Goal: Information Seeking & Learning: Learn about a topic

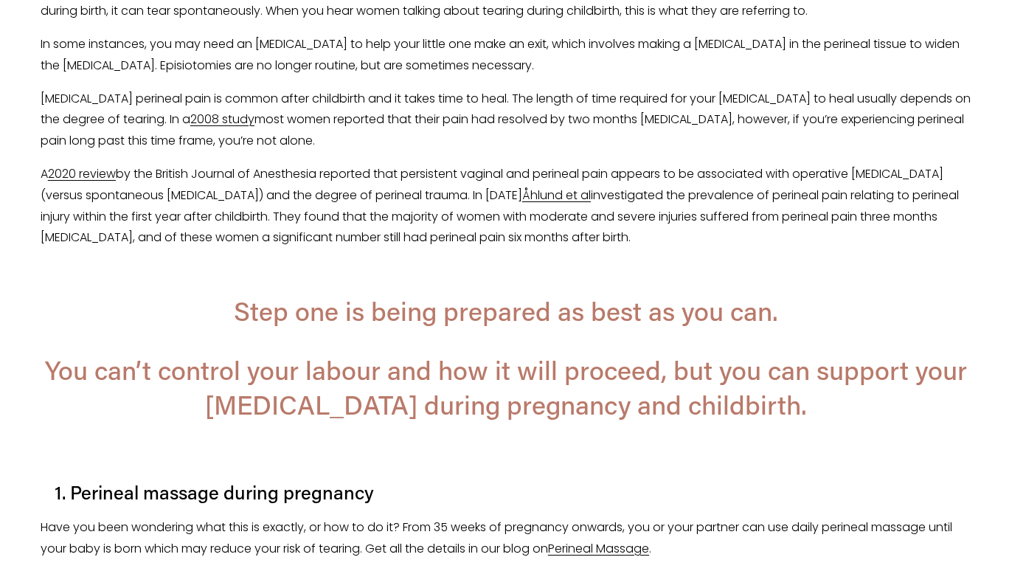
scroll to position [1039, 0]
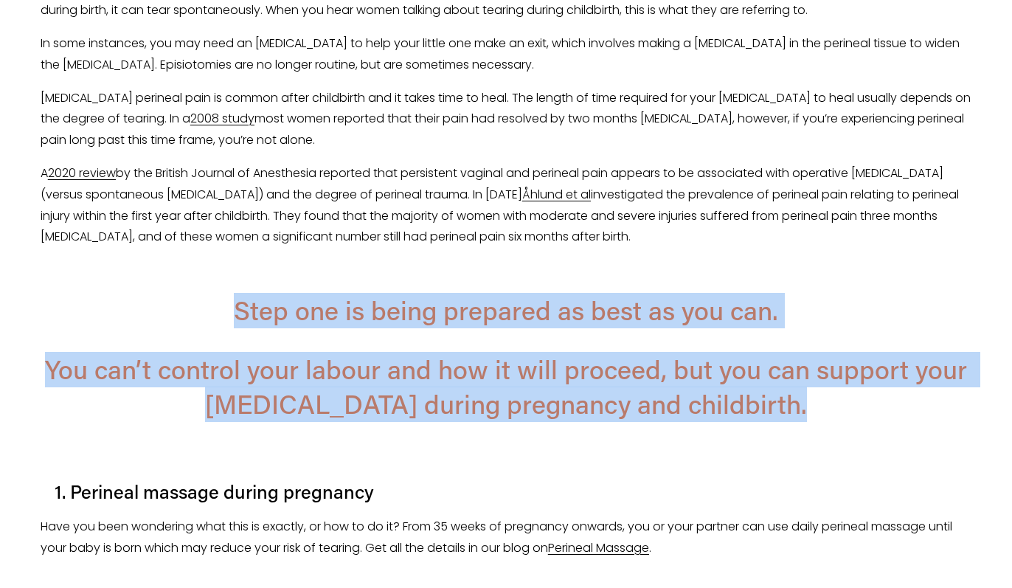
drag, startPoint x: 236, startPoint y: 308, endPoint x: 493, endPoint y: 444, distance: 290.7
click at [493, 444] on div "The area of tissue and muscle between your [MEDICAL_DATA] and anus is called th…" at bounding box center [506, 395] width 931 height 899
drag, startPoint x: 510, startPoint y: 434, endPoint x: 440, endPoint y: 275, distance: 174.0
click at [440, 275] on div "The area of tissue and muscle between your [MEDICAL_DATA] and anus is called th…" at bounding box center [506, 395] width 931 height 899
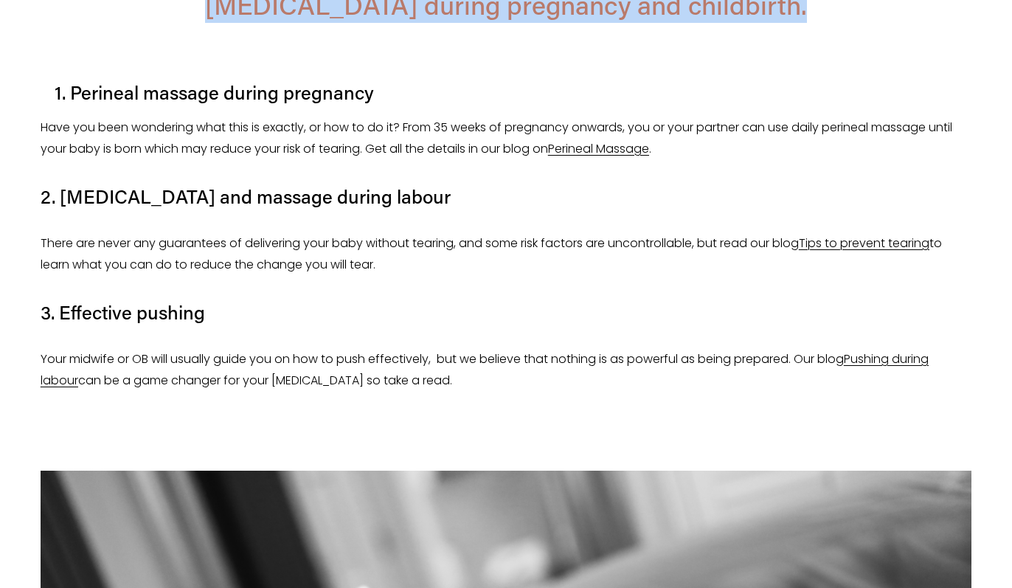
scroll to position [1440, 0]
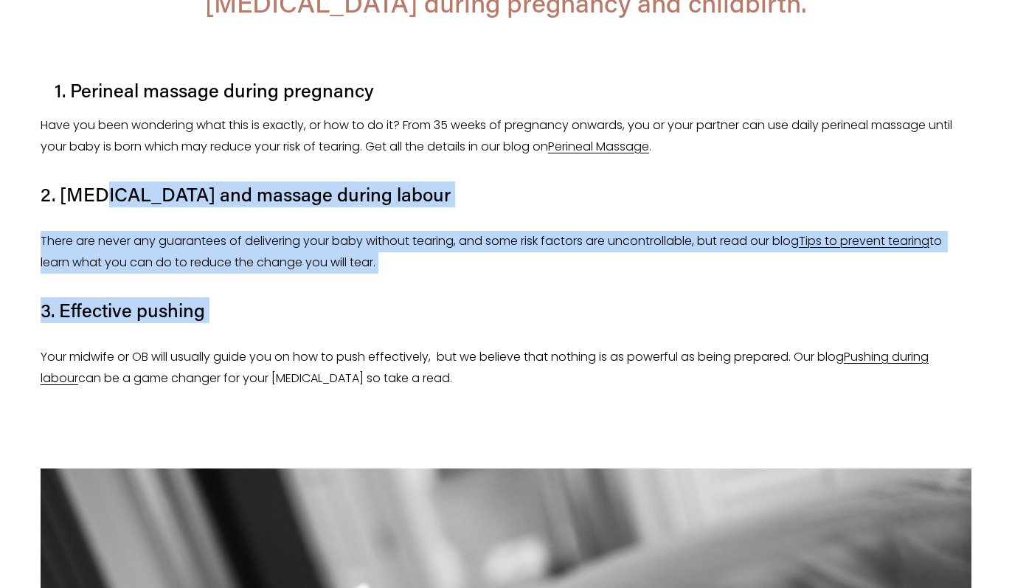
drag, startPoint x: 85, startPoint y: 184, endPoint x: 213, endPoint y: 333, distance: 196.6
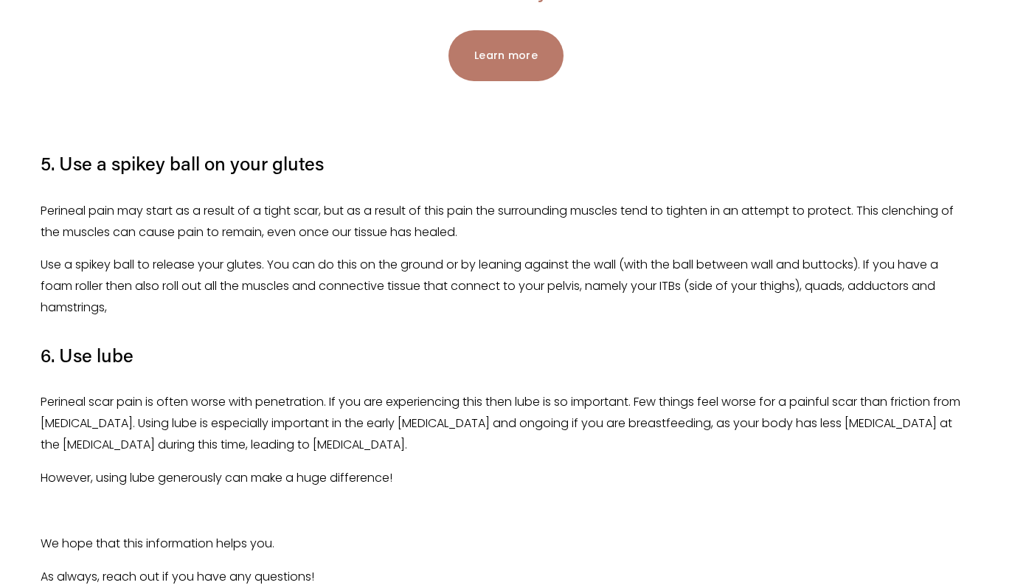
scroll to position [3625, 0]
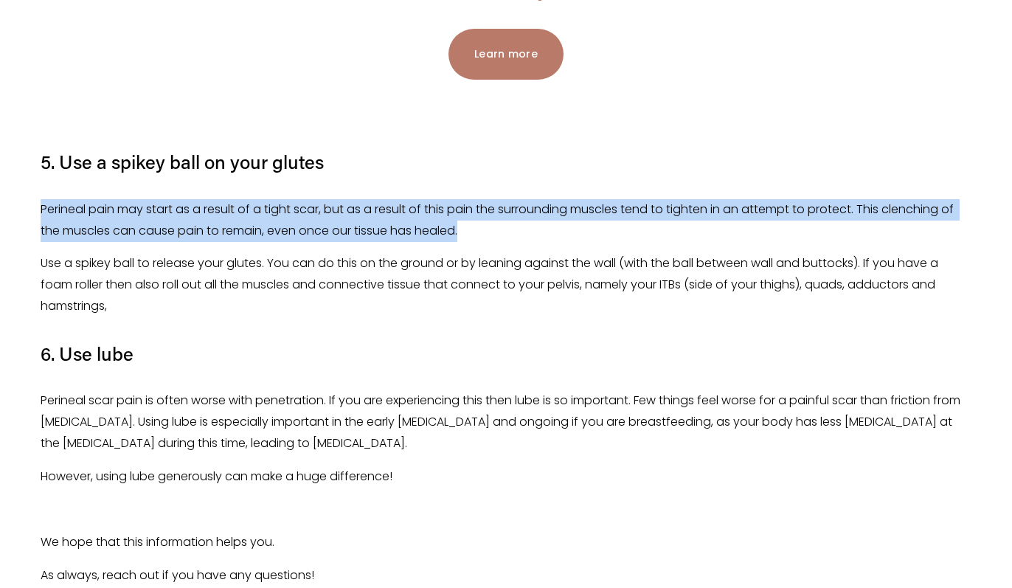
drag, startPoint x: 485, startPoint y: 237, endPoint x: 339, endPoint y: 187, distance: 154.4
click at [339, 187] on div "5. Use a spikey ball on your glutes Perineal pain may start as a result of a ti…" at bounding box center [506, 346] width 931 height 482
click at [254, 237] on p "Perineal pain may start as a result of a tight scar, but as a result of this pa…" at bounding box center [506, 220] width 931 height 43
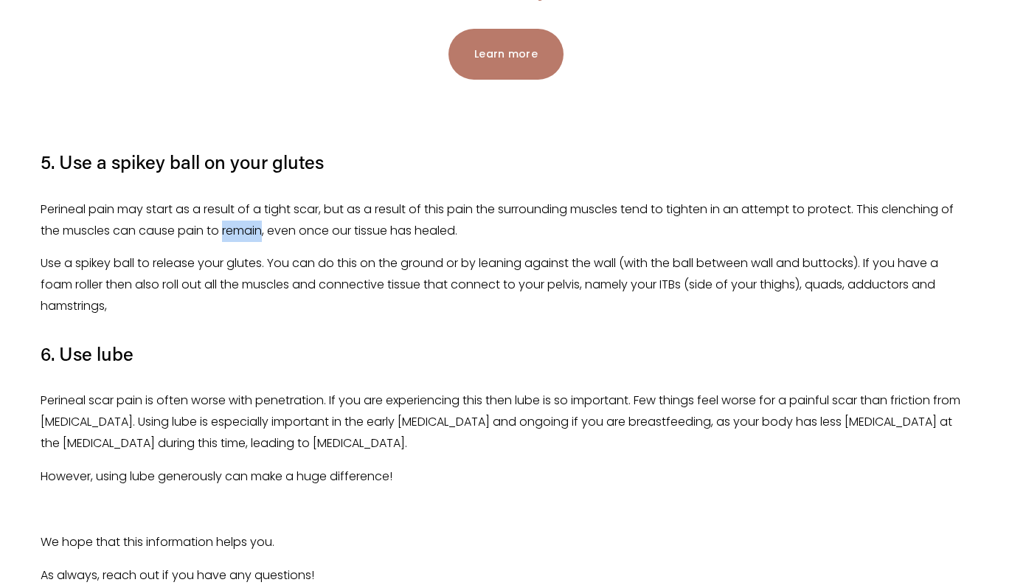
click at [254, 237] on p "Perineal pain may start as a result of a tight scar, but as a result of this pa…" at bounding box center [506, 220] width 931 height 43
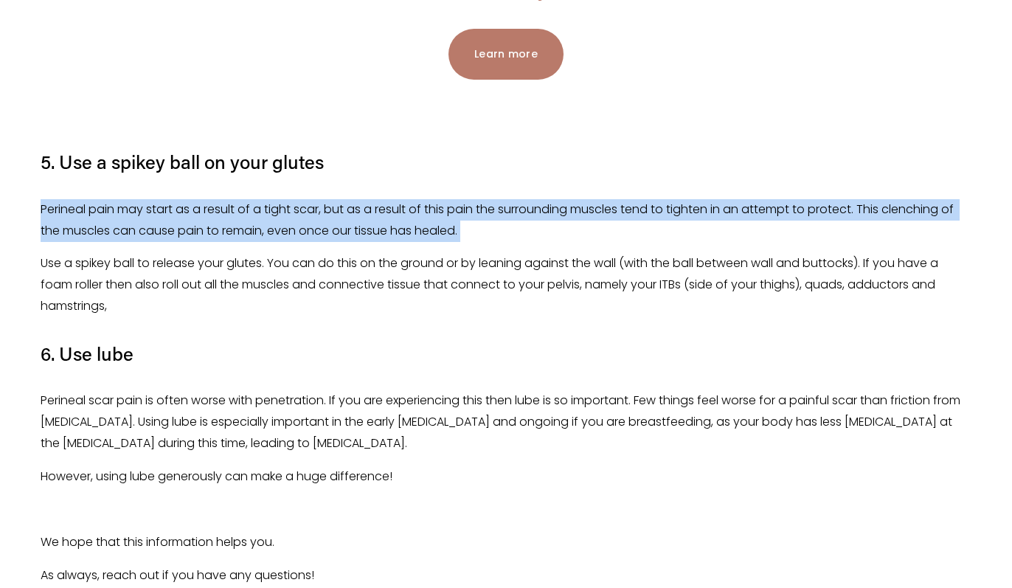
click at [254, 237] on p "Perineal pain may start as a result of a tight scar, but as a result of this pa…" at bounding box center [506, 220] width 931 height 43
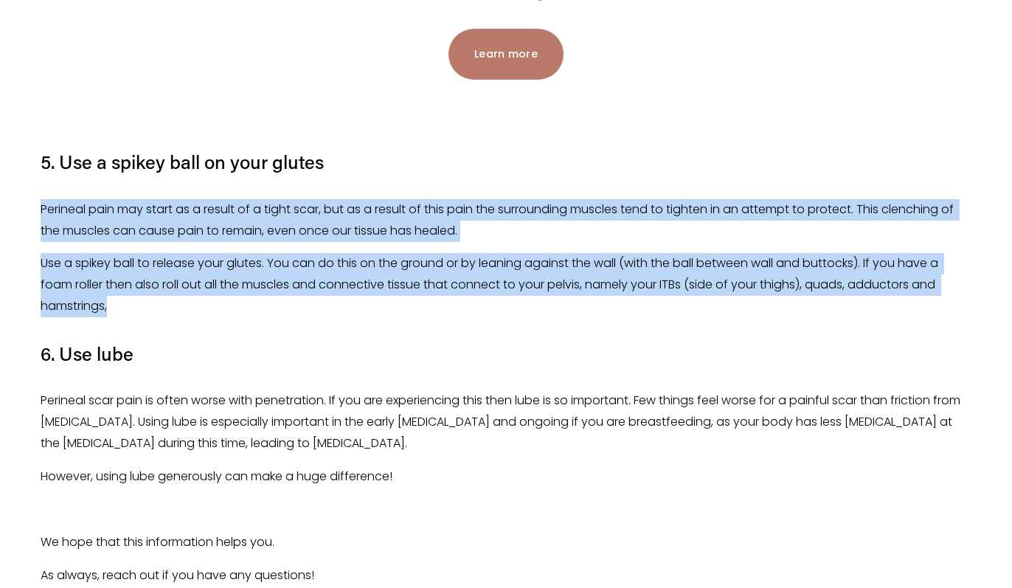
drag, startPoint x: 116, startPoint y: 303, endPoint x: 135, endPoint y: 193, distance: 111.5
click at [135, 193] on div "5. Use a spikey ball on your glutes Perineal pain may start as a result of a ti…" at bounding box center [506, 346] width 931 height 482
click at [148, 291] on p "Use a spikey ball to release your glutes. You can do this on the ground or by l…" at bounding box center [506, 284] width 931 height 63
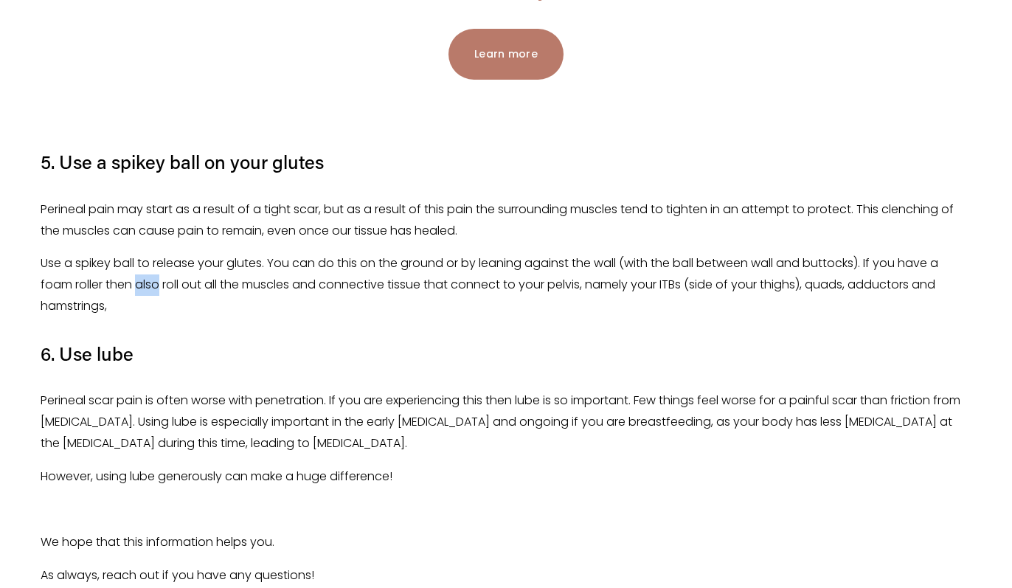
click at [148, 291] on p "Use a spikey ball to release your glutes. You can do this on the ground or by l…" at bounding box center [506, 284] width 931 height 63
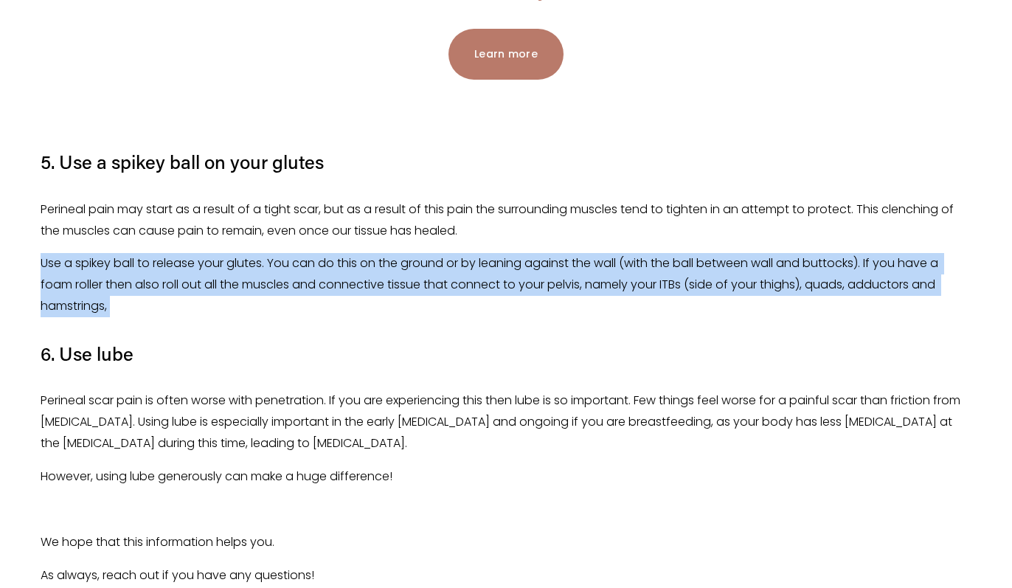
click at [148, 291] on p "Use a spikey ball to release your glutes. You can do this on the ground or by l…" at bounding box center [506, 284] width 931 height 63
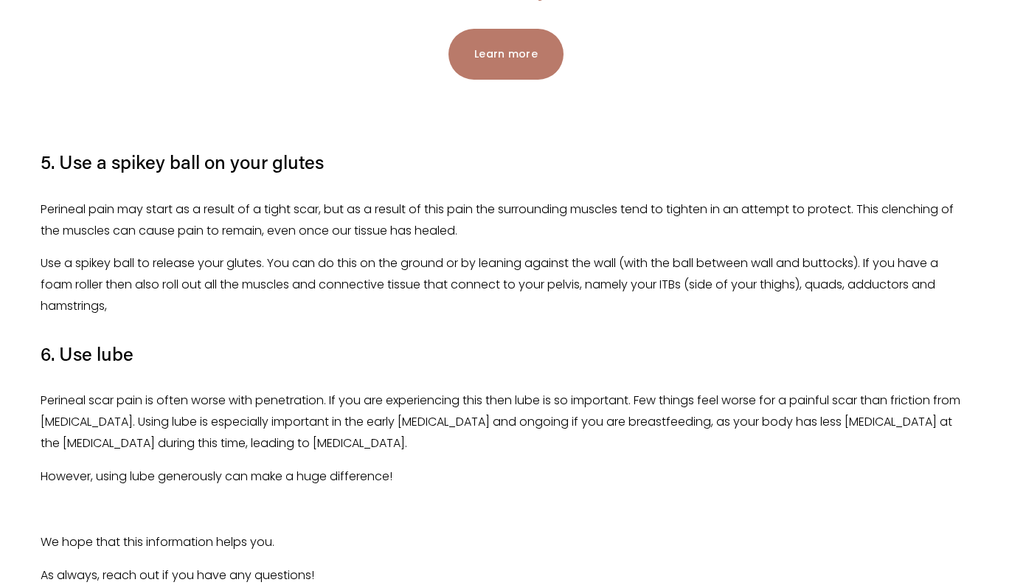
click at [206, 209] on p "Perineal pain may start as a result of a tight scar, but as a result of this pa…" at bounding box center [506, 220] width 931 height 43
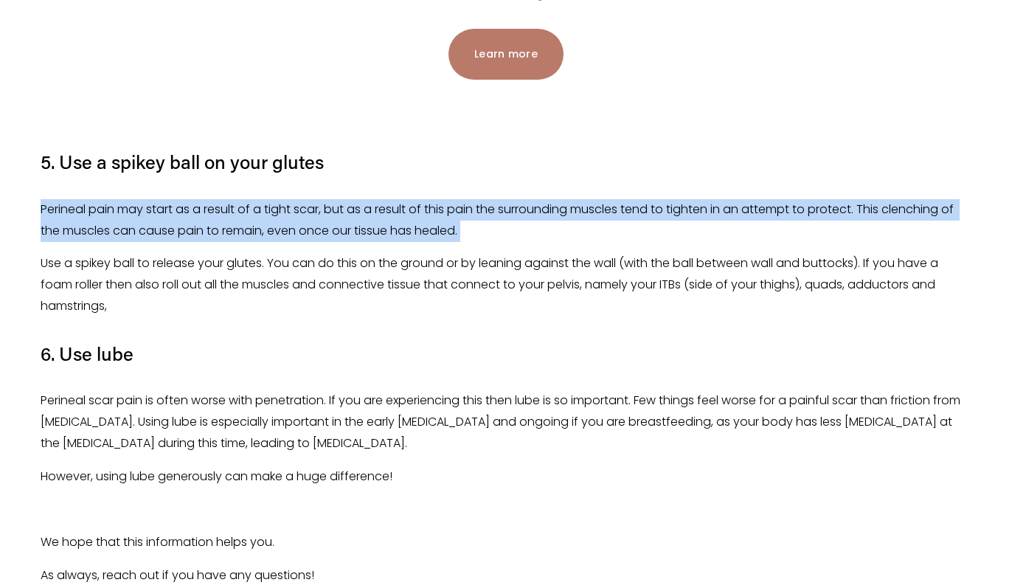
click at [206, 209] on p "Perineal pain may start as a result of a tight scar, but as a result of this pa…" at bounding box center [506, 220] width 931 height 43
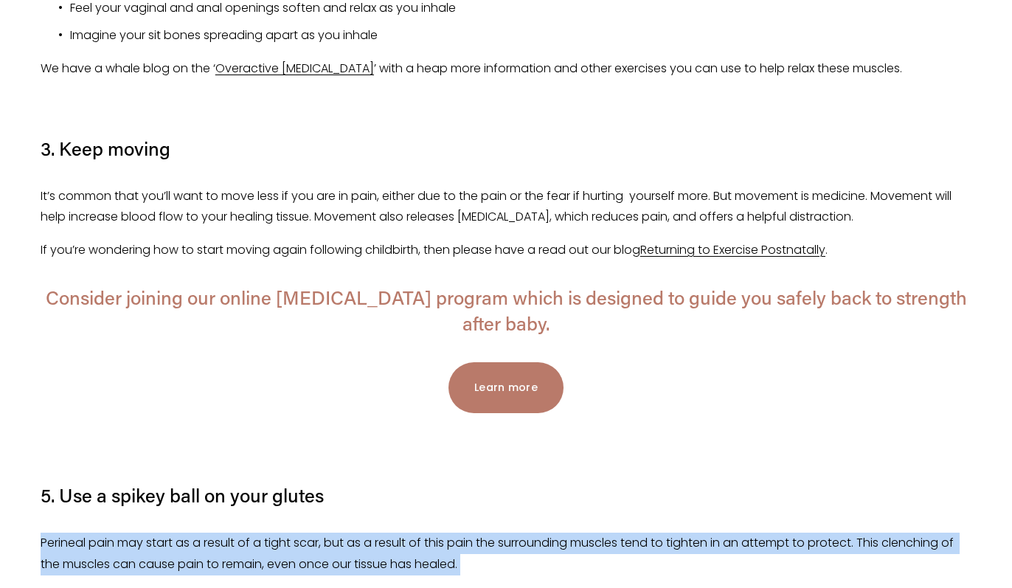
scroll to position [3193, 0]
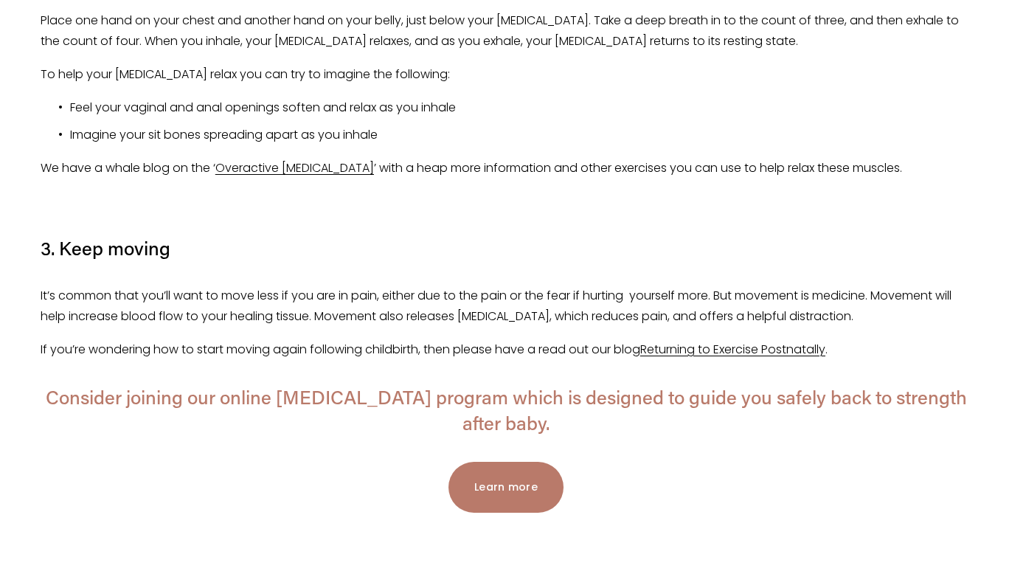
click at [201, 311] on p "It’s common that you’ll want to move less if you are in pain, either due to the…" at bounding box center [506, 306] width 931 height 43
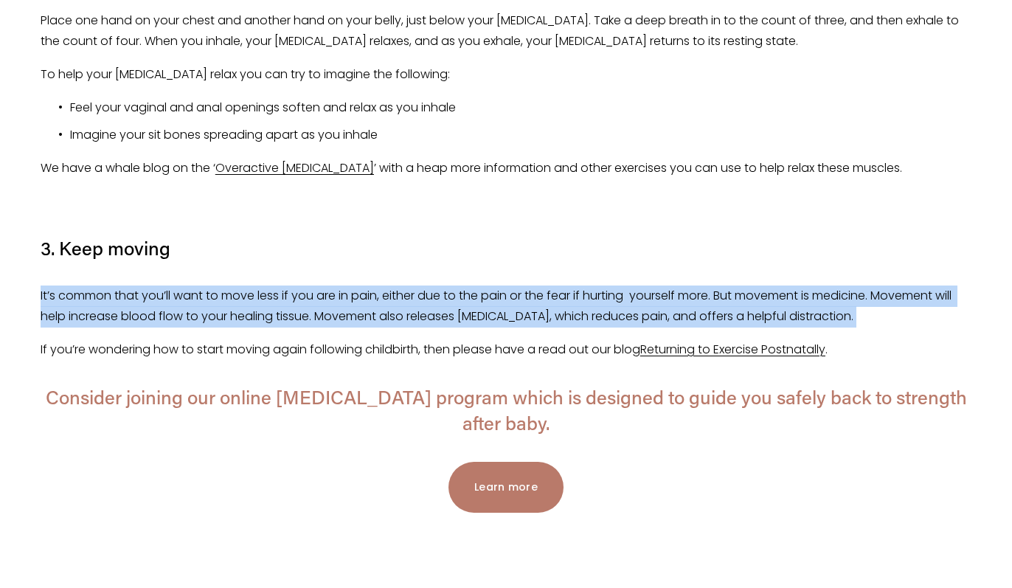
click at [201, 311] on p "It’s common that you’ll want to move less if you are in pain, either due to the…" at bounding box center [506, 306] width 931 height 43
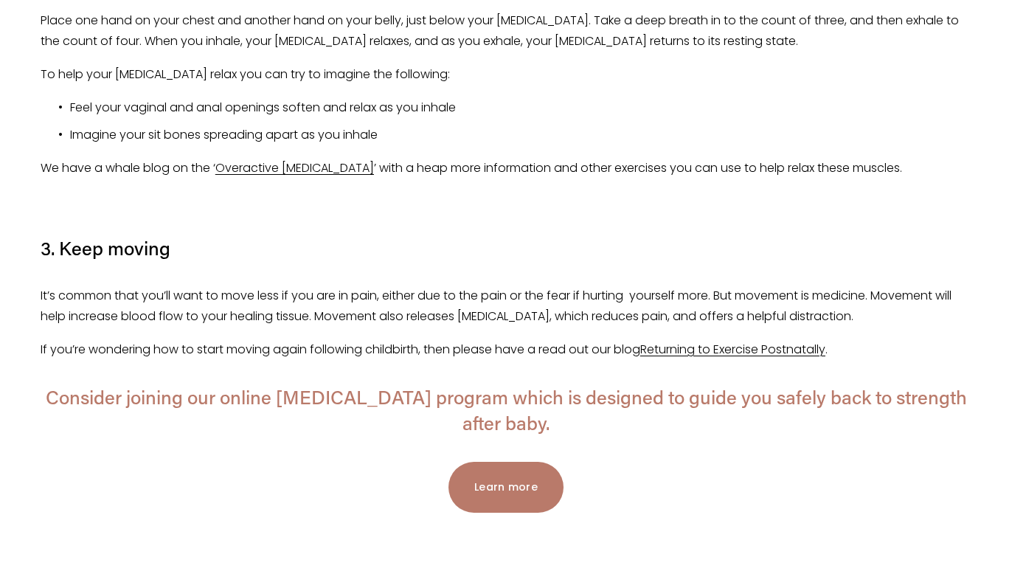
click at [203, 351] on p "If you’re wondering how to start moving again following childbirth, then please…" at bounding box center [506, 349] width 931 height 21
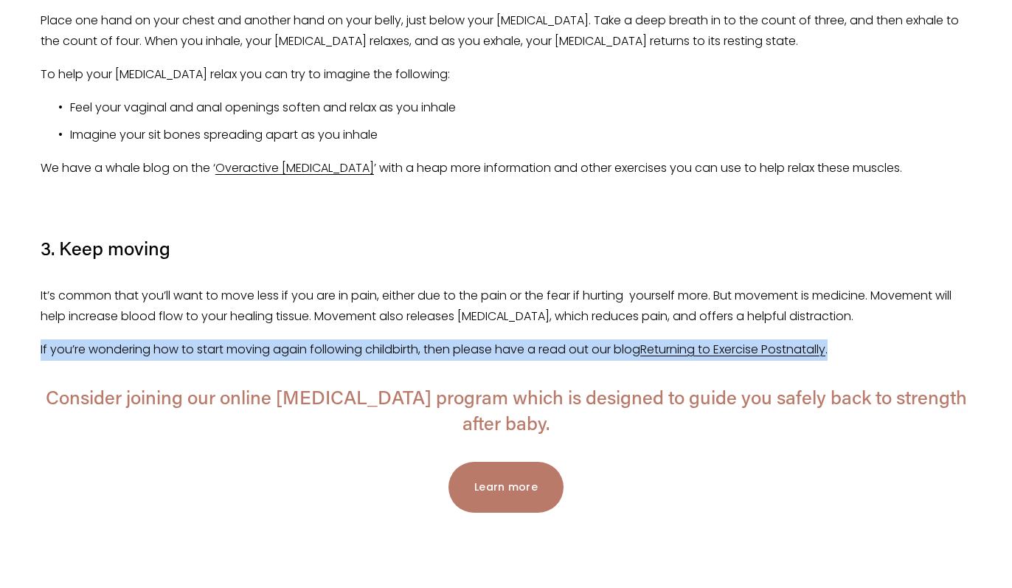
click at [203, 351] on p "If you’re wondering how to start moving again following childbirth, then please…" at bounding box center [506, 349] width 931 height 21
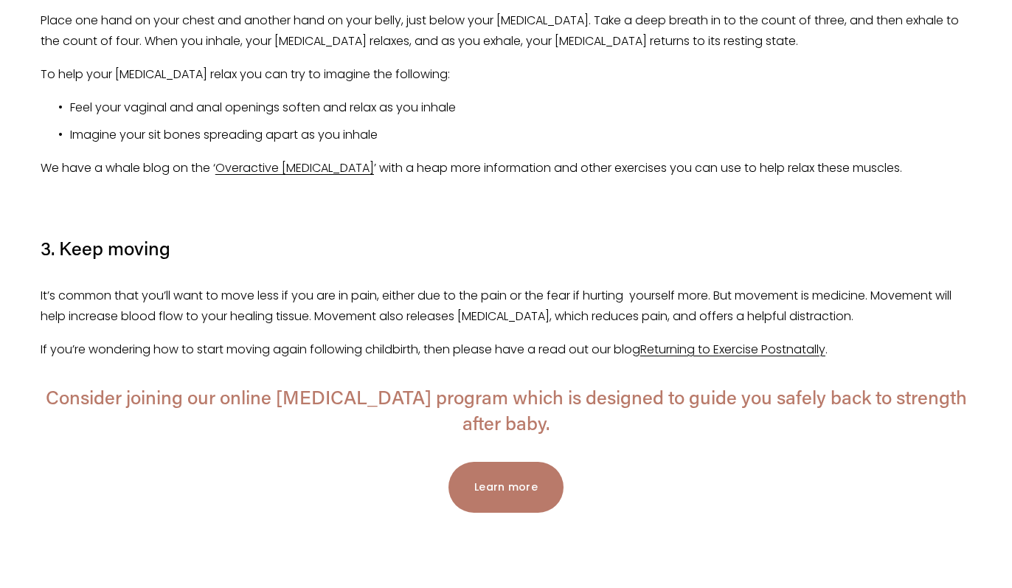
click at [190, 310] on p "It’s common that you’ll want to move less if you are in pain, either due to the…" at bounding box center [506, 306] width 931 height 43
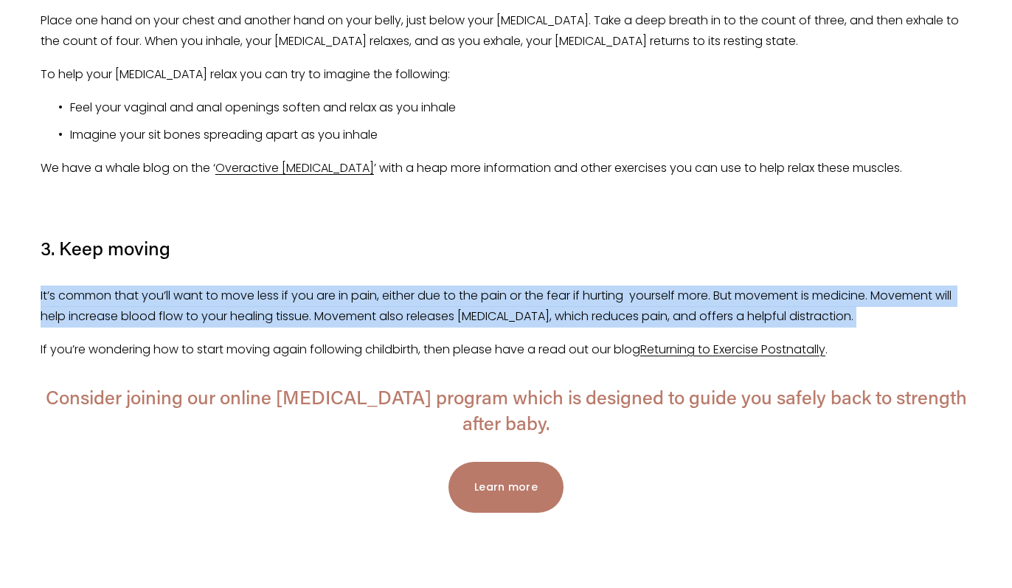
click at [190, 310] on p "It’s common that you’ll want to move less if you are in pain, either due to the…" at bounding box center [506, 306] width 931 height 43
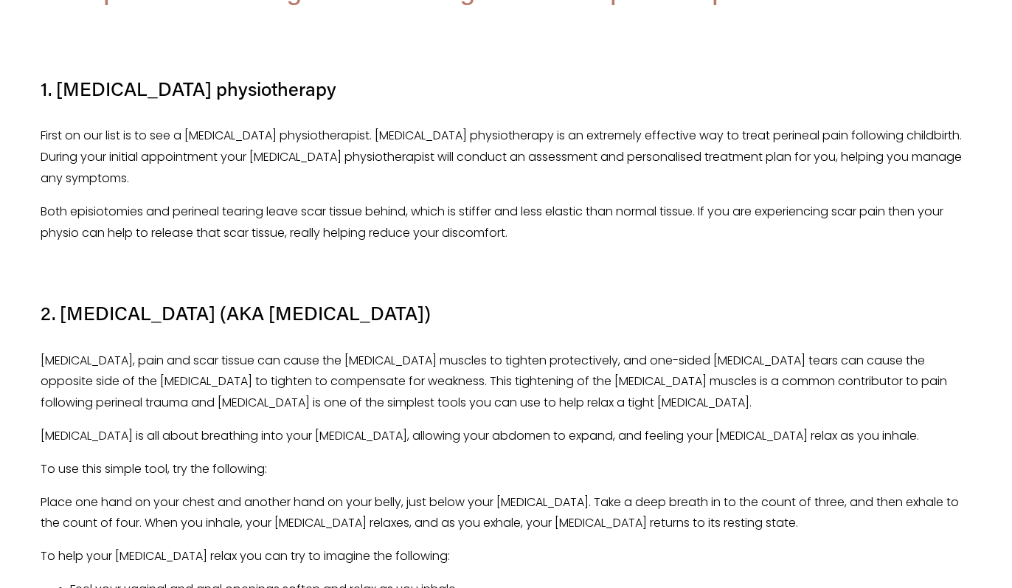
scroll to position [2710, 0]
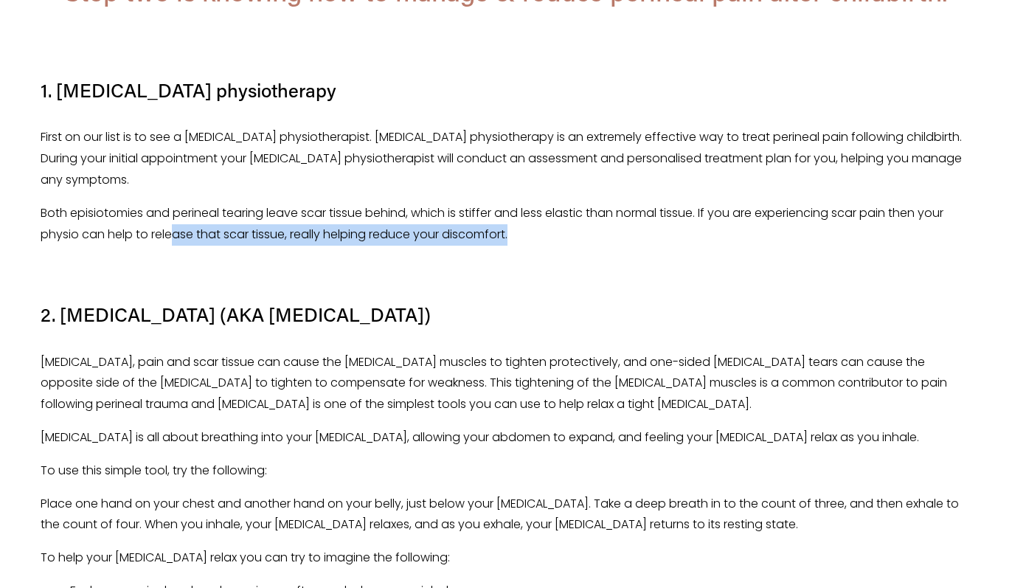
drag, startPoint x: 192, startPoint y: 266, endPoint x: 171, endPoint y: 234, distance: 38.9
click at [171, 234] on div "Despite preparations, most first time mums will experience some perineal tearin…" at bounding box center [506, 382] width 931 height 1075
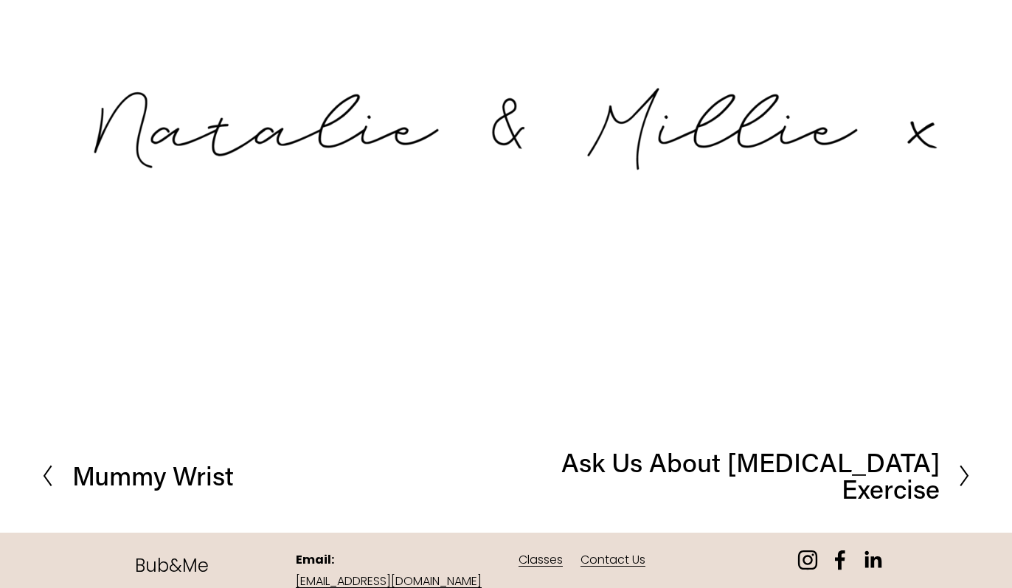
scroll to position [4262, 0]
